Goal: Check status: Check status

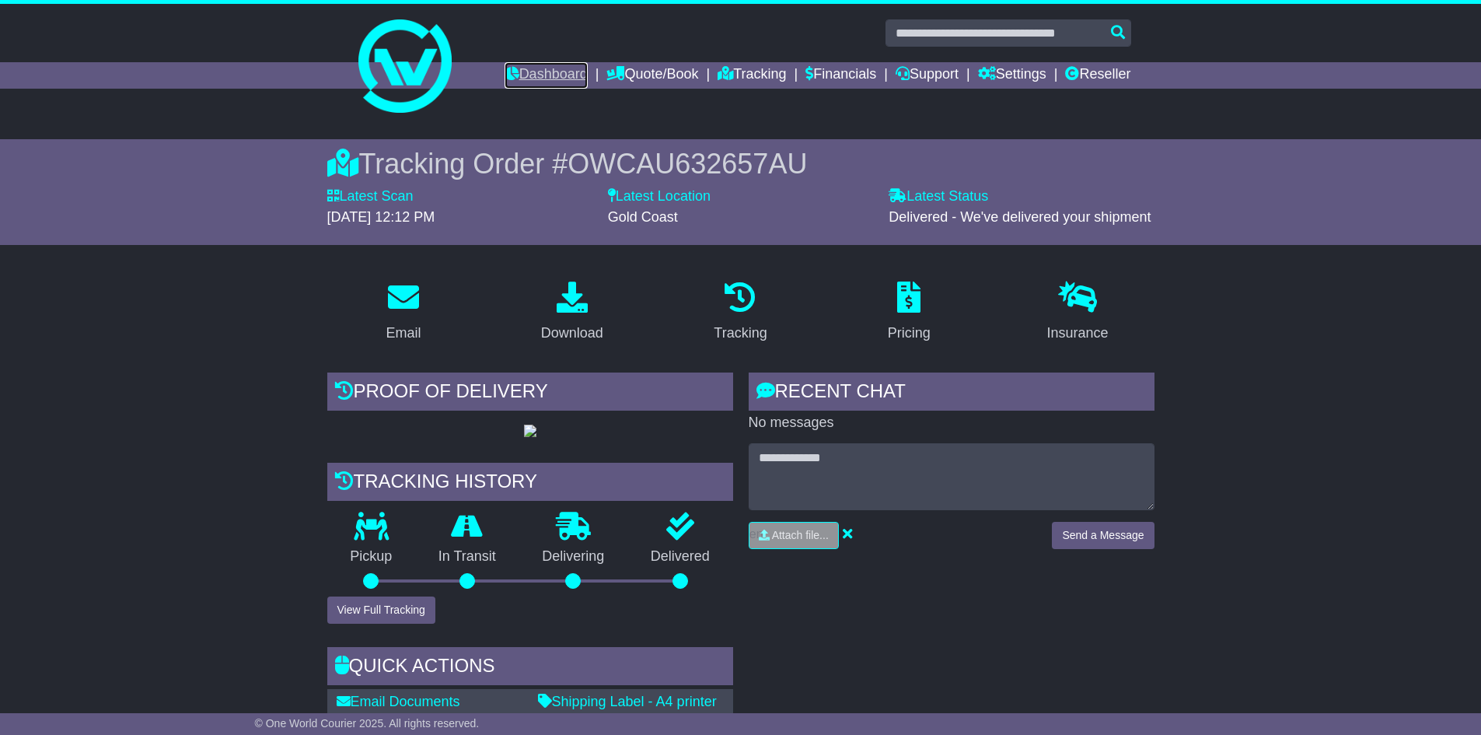
click at [550, 72] on link "Dashboard" at bounding box center [546, 75] width 83 height 26
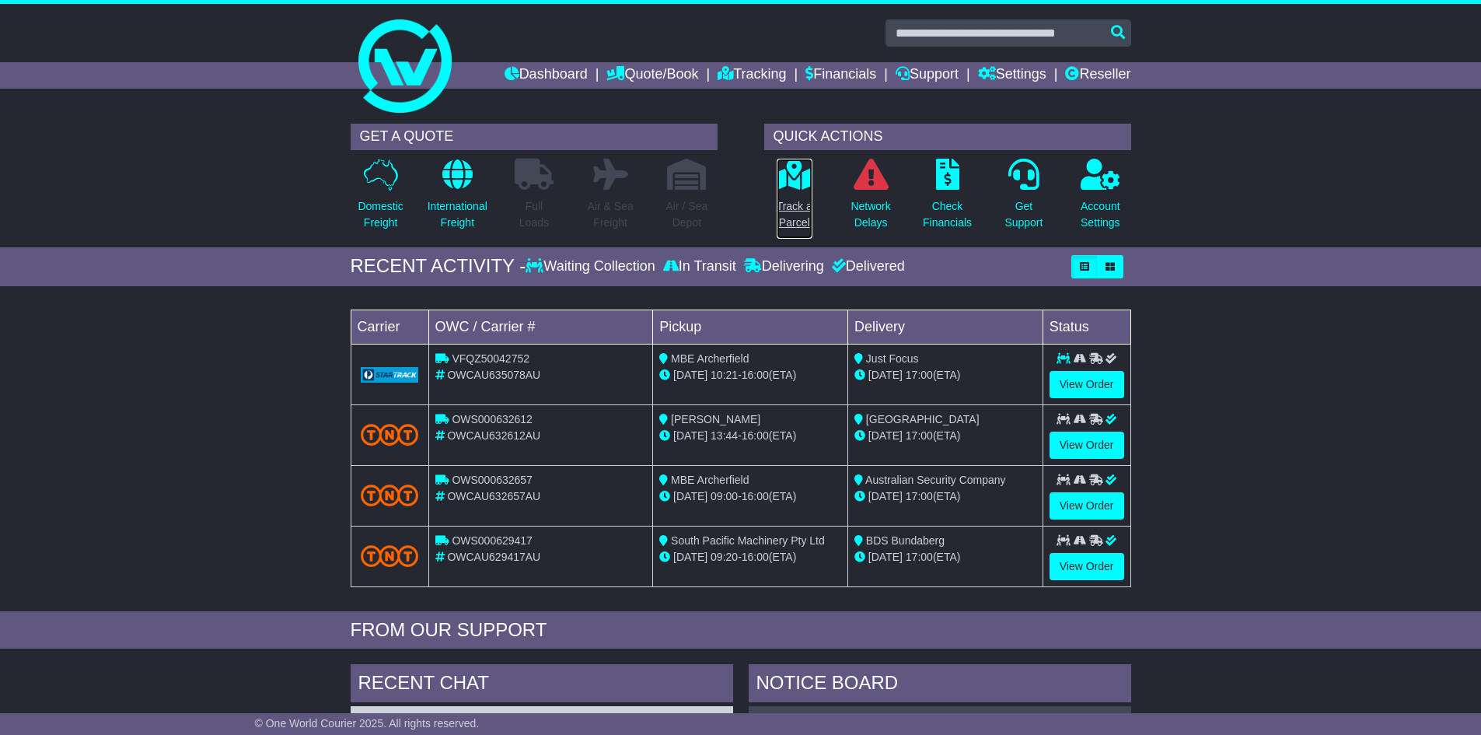
click at [785, 205] on p "Track a Parcel" at bounding box center [795, 214] width 36 height 33
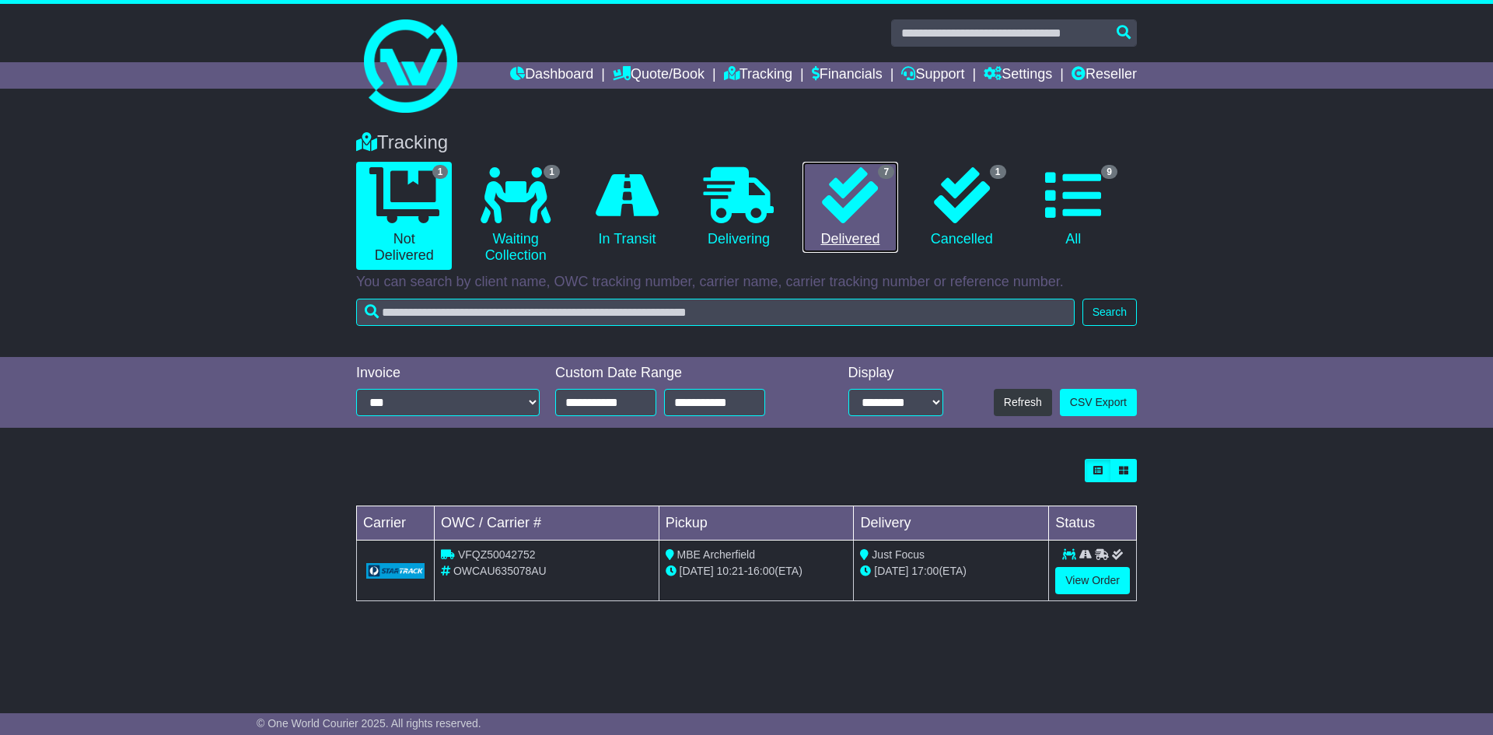
click at [838, 189] on icon at bounding box center [850, 195] width 56 height 56
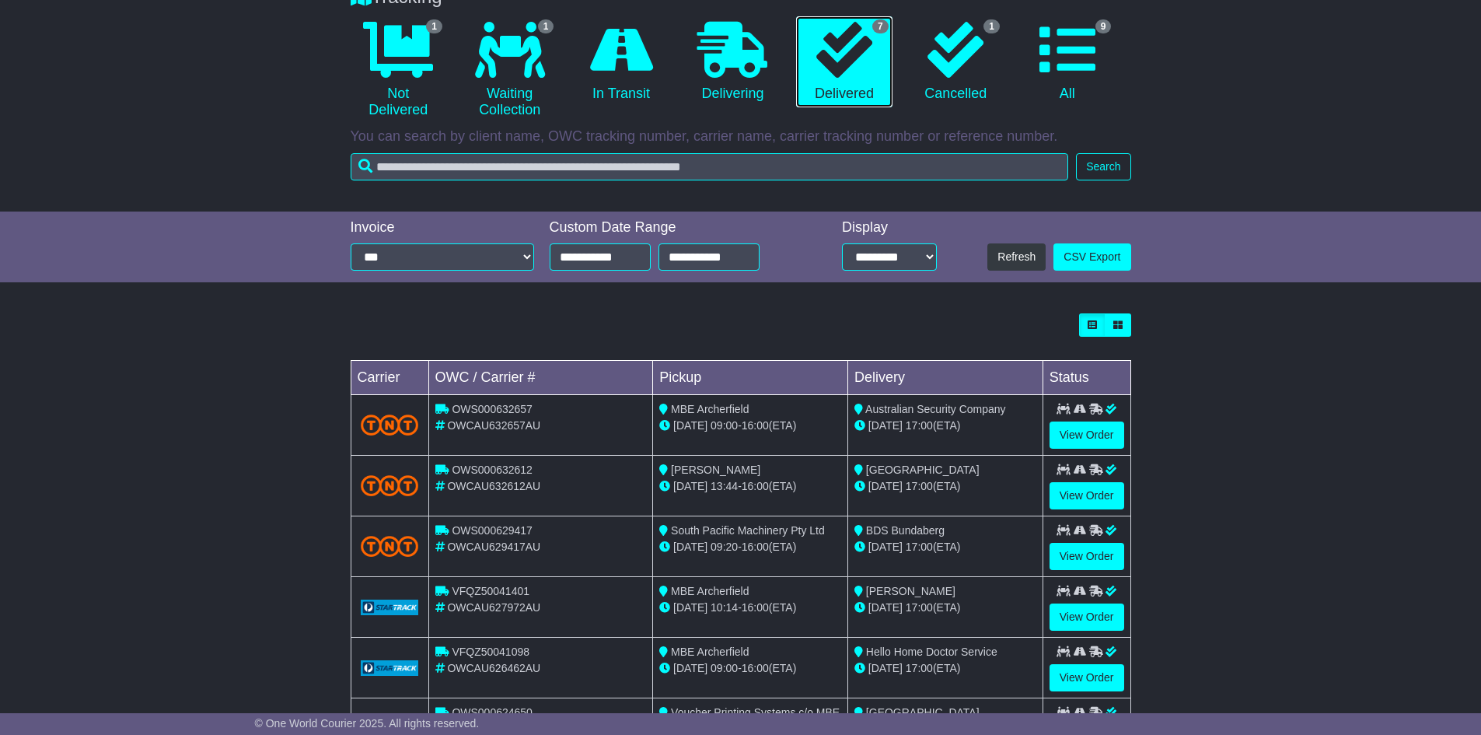
scroll to position [233, 0]
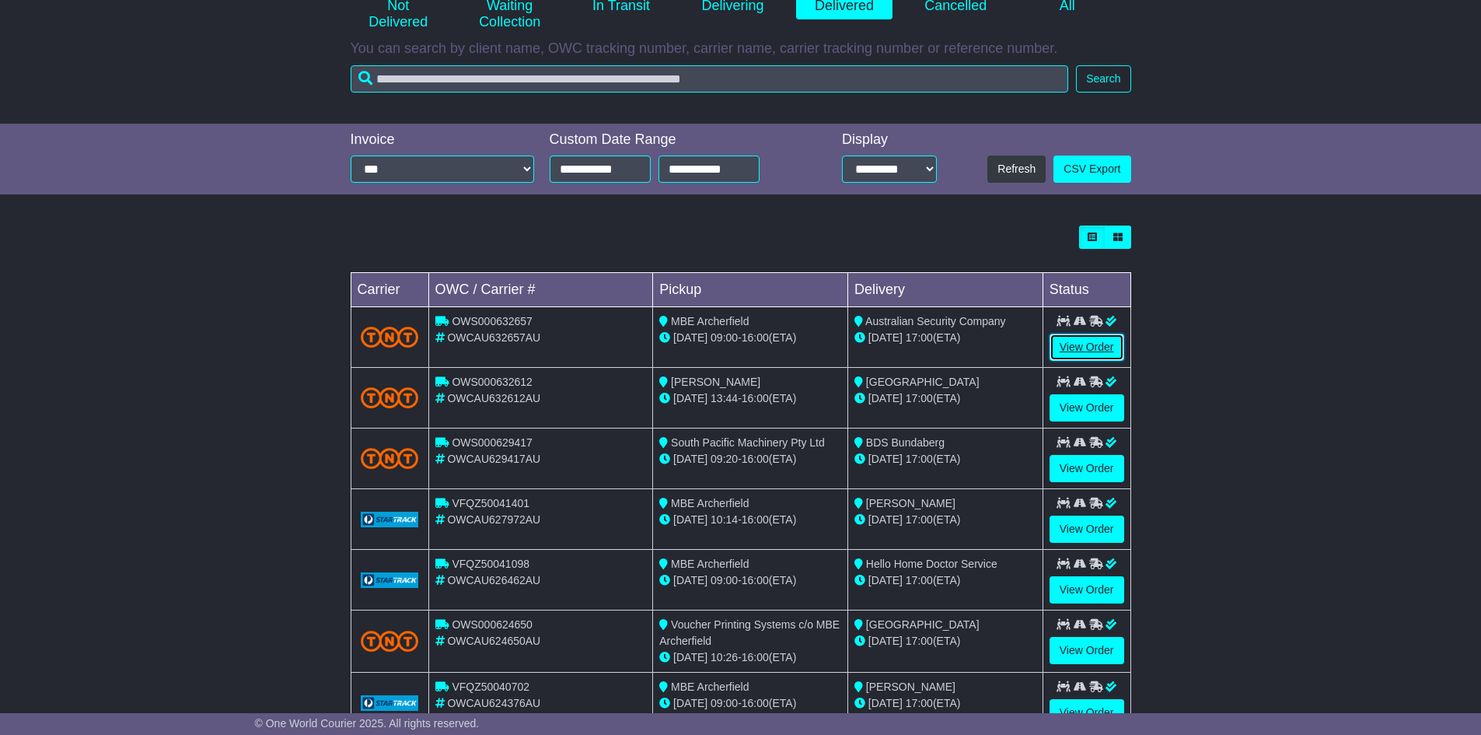
click at [1094, 345] on link "View Order" at bounding box center [1087, 347] width 75 height 27
